Goal: Task Accomplishment & Management: Manage account settings

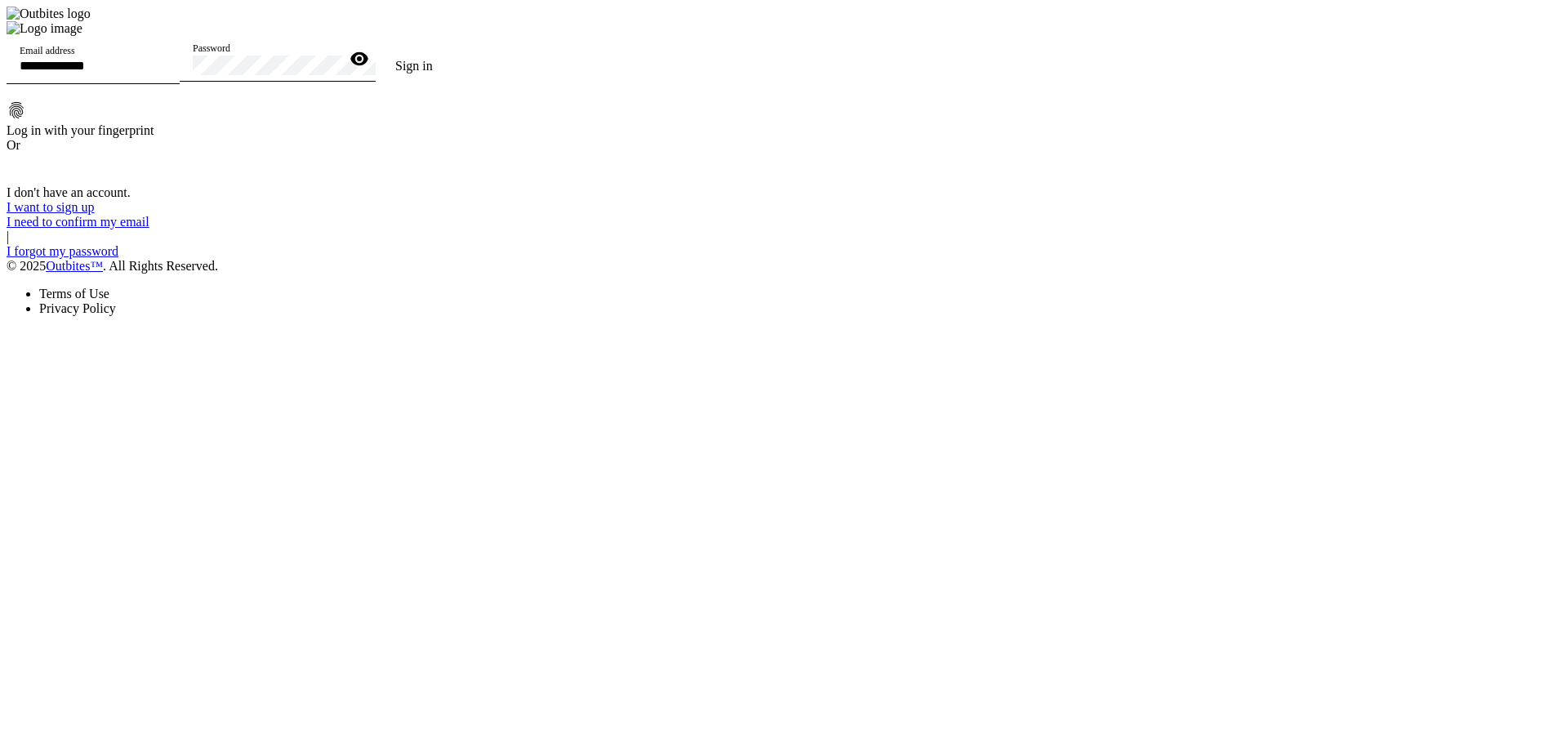
click at [167, 84] on div "Email address" at bounding box center [93, 61] width 147 height 45
click at [167, 73] on input "Email address" at bounding box center [93, 65] width 147 height 14
type input "**********"
click at [375, 50] on button "Sign in" at bounding box center [414, 66] width 77 height 33
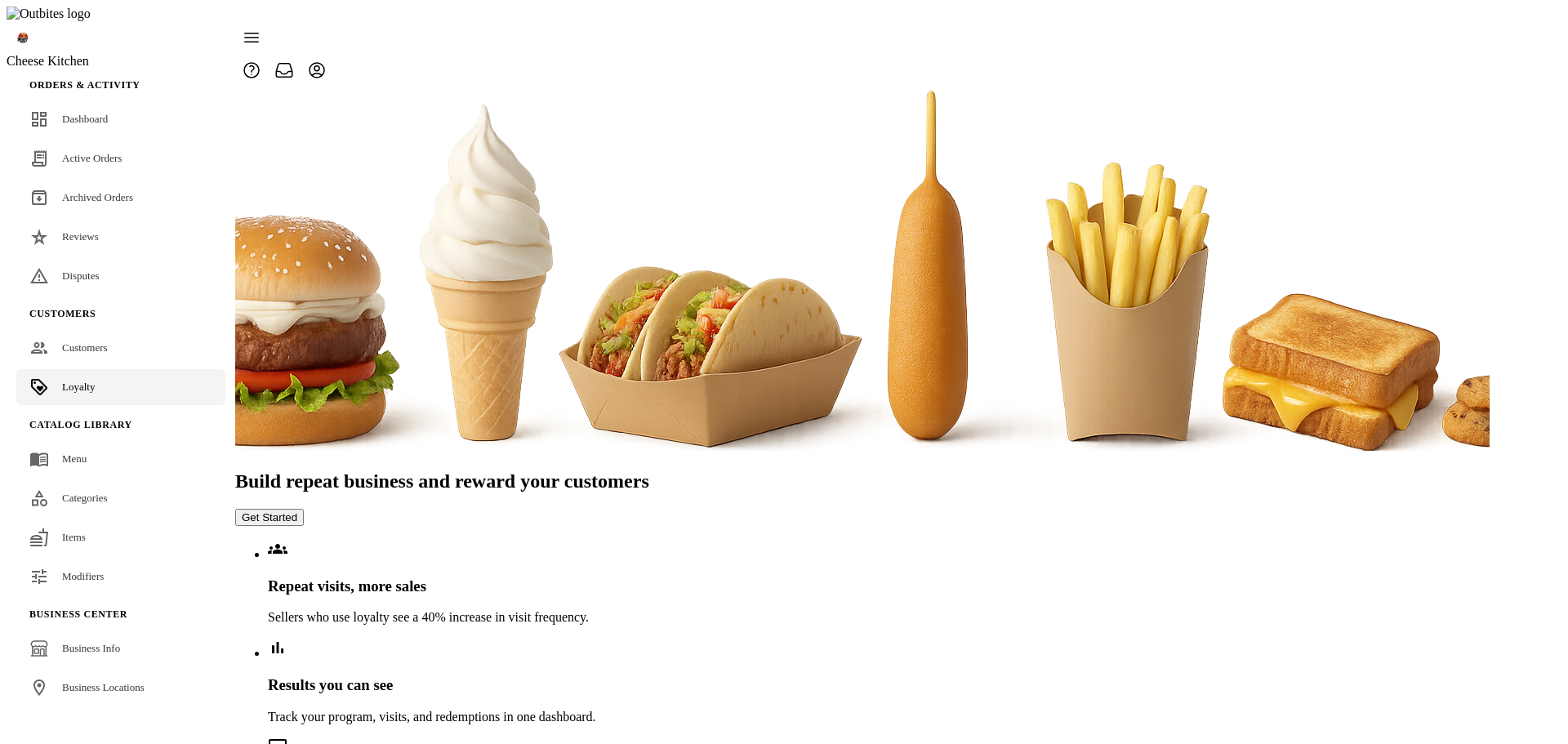
click at [326, 61] on icon at bounding box center [317, 71] width 20 height 20
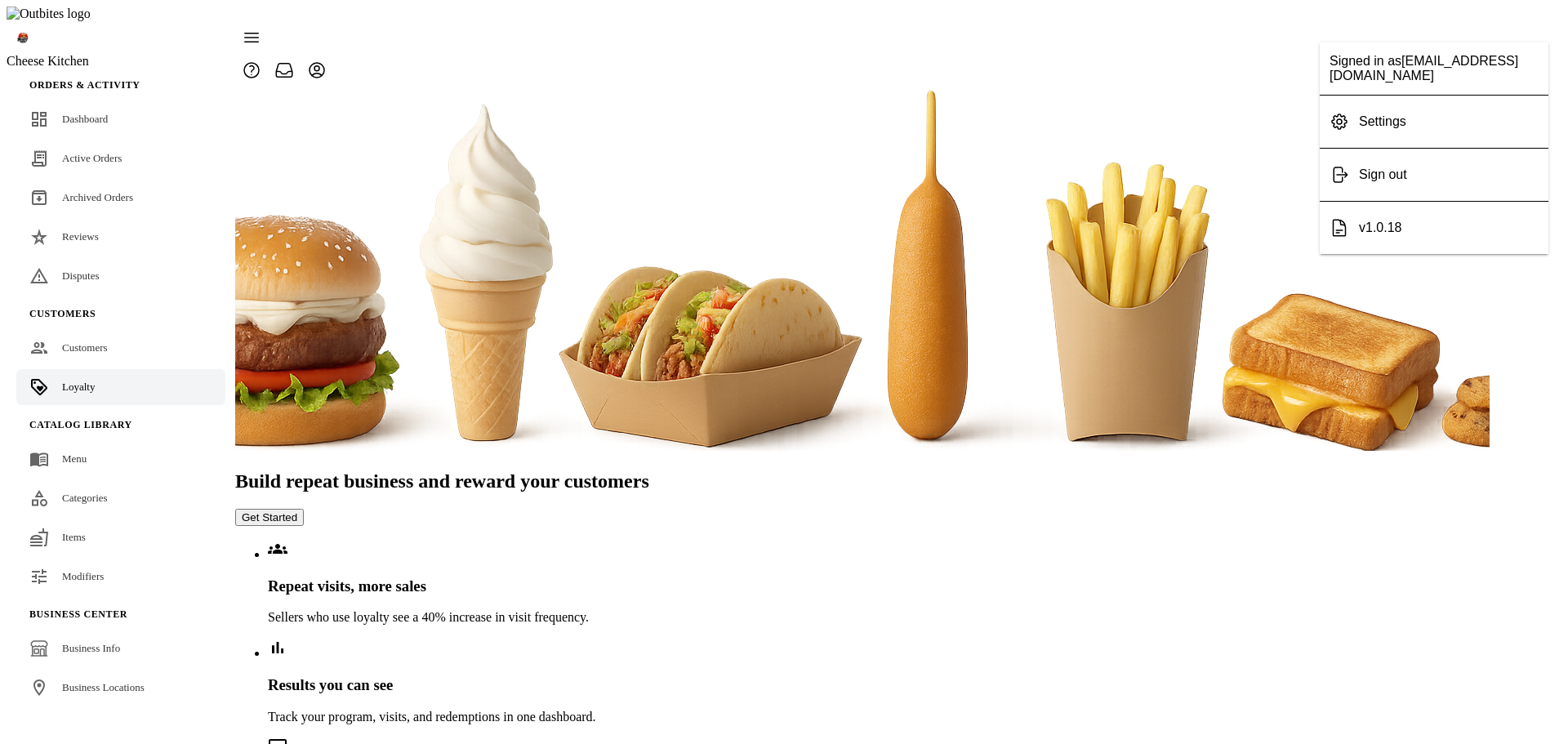
click at [1407, 177] on span "Sign out" at bounding box center [1382, 174] width 48 height 14
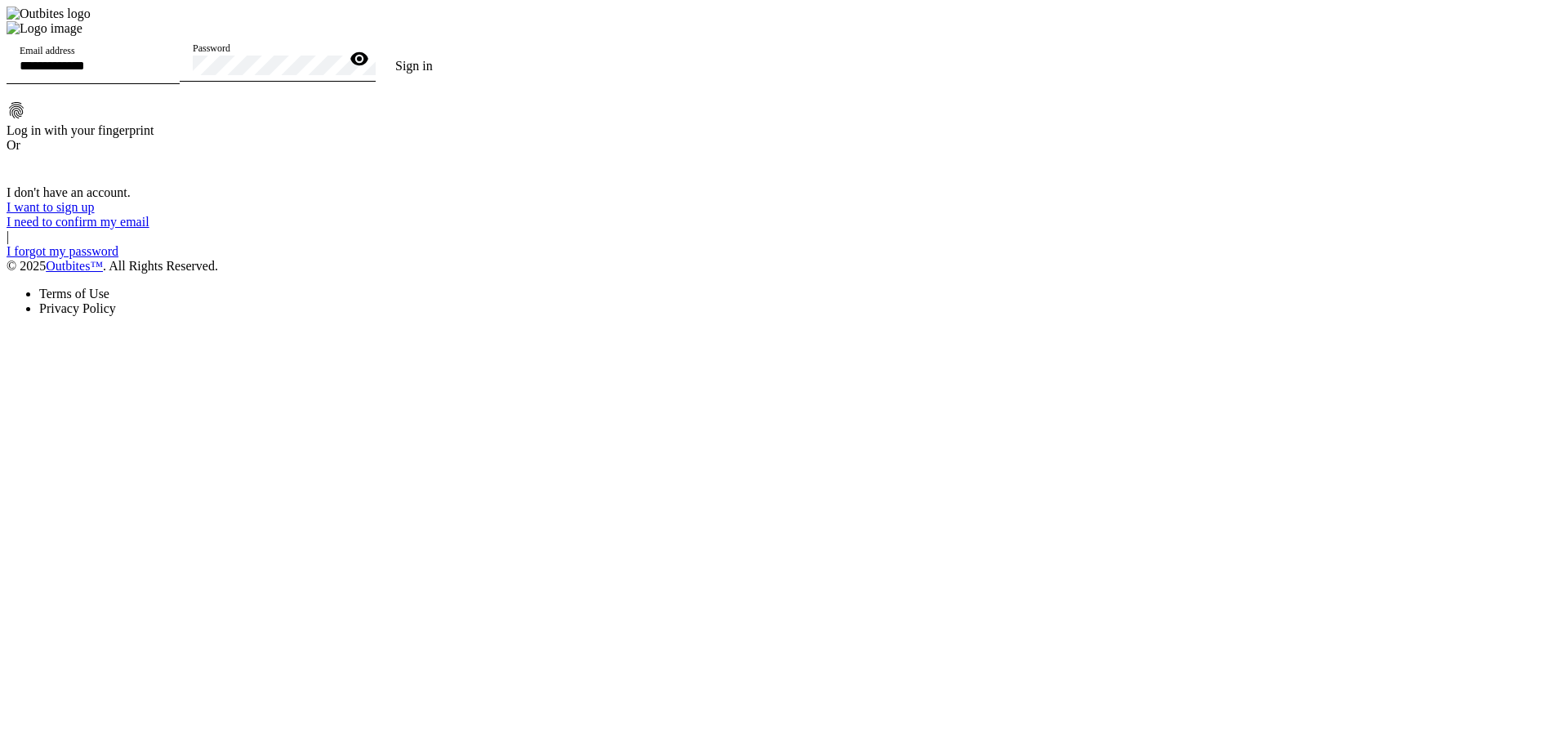
click at [453, 21] on div at bounding box center [229, 21] width 446 height 0
